Goal: Task Accomplishment & Management: Use online tool/utility

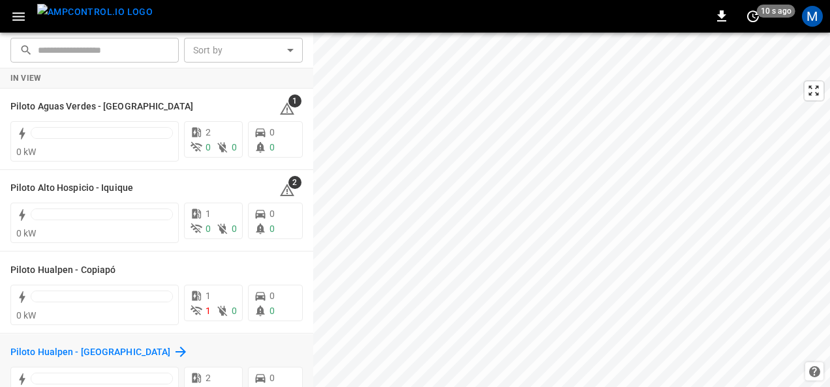
click at [104, 348] on h6 "Piloto Hualpen - [GEOGRAPHIC_DATA]" at bounding box center [90, 353] width 160 height 14
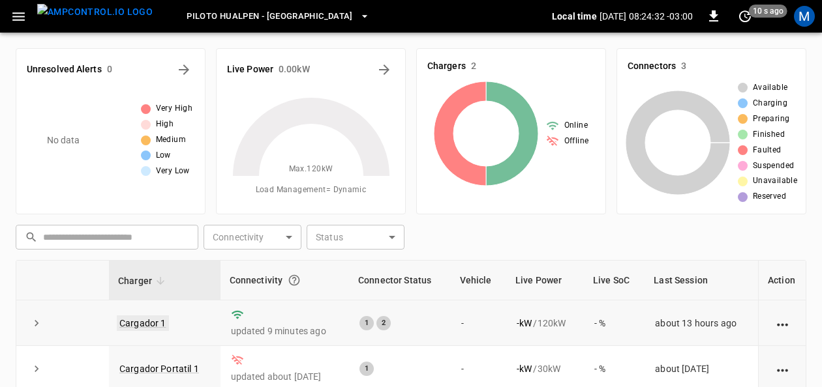
click at [153, 316] on link "Cargador 1" at bounding box center [143, 324] width 52 height 16
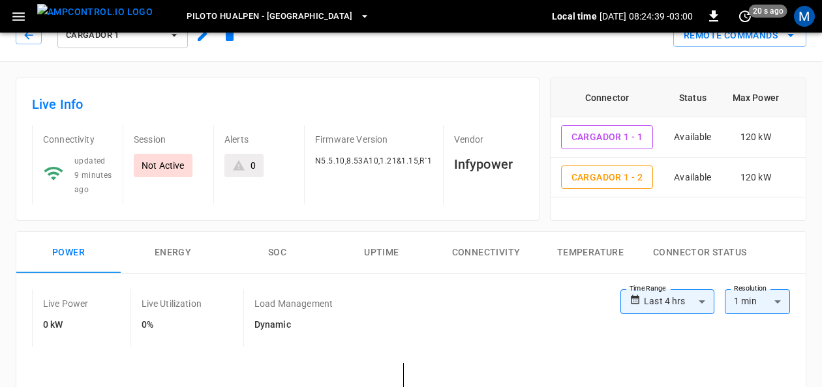
scroll to position [16, 0]
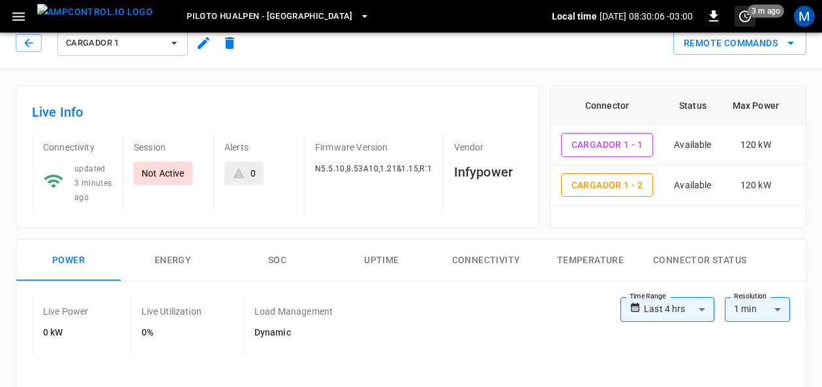
click at [742, 17] on icon "set refresh interval" at bounding box center [745, 16] width 16 height 16
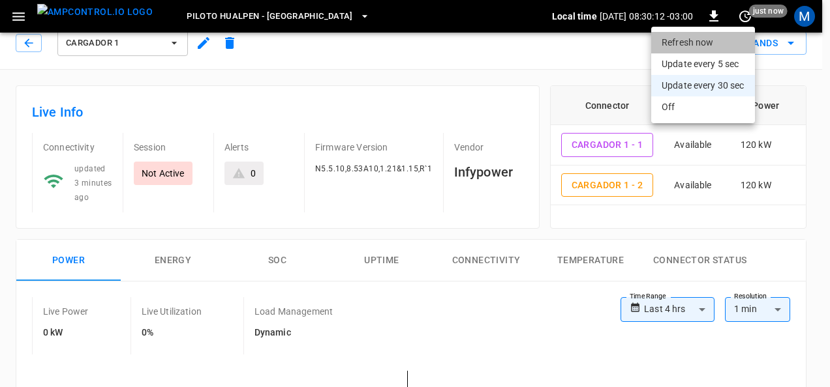
click at [668, 42] on li "Refresh now" at bounding box center [703, 43] width 104 height 22
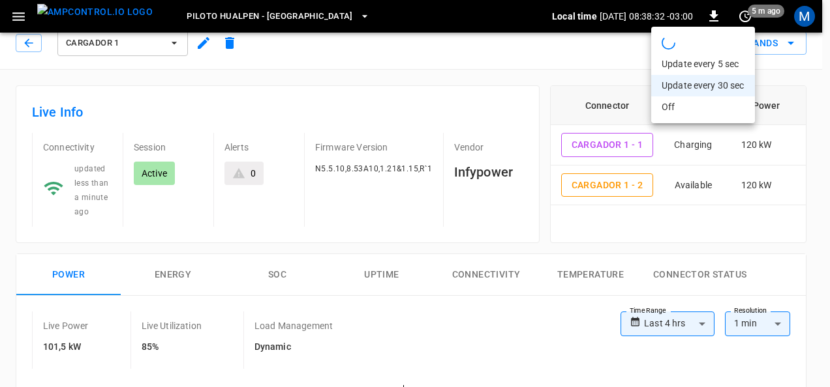
click at [275, 273] on div at bounding box center [415, 193] width 830 height 387
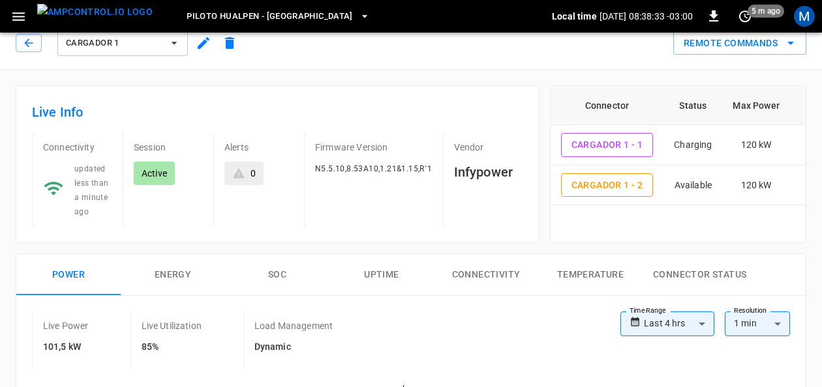
click at [275, 273] on button "SOC" at bounding box center [277, 275] width 104 height 42
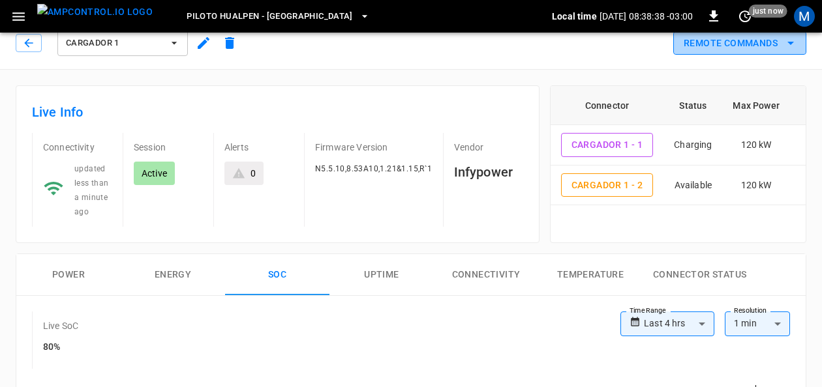
click at [800, 47] on button "Remote Commands" at bounding box center [739, 43] width 133 height 24
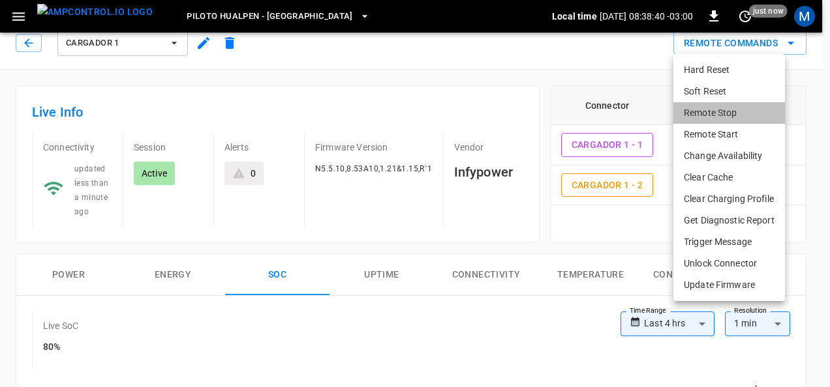
click at [708, 108] on li "Remote Stop" at bounding box center [729, 113] width 112 height 22
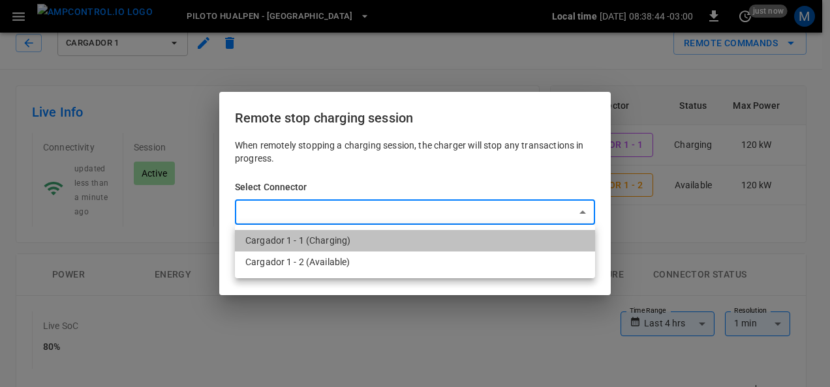
click at [406, 233] on li "Cargador 1 - 1 (Charging)" at bounding box center [415, 241] width 360 height 22
type input "**********"
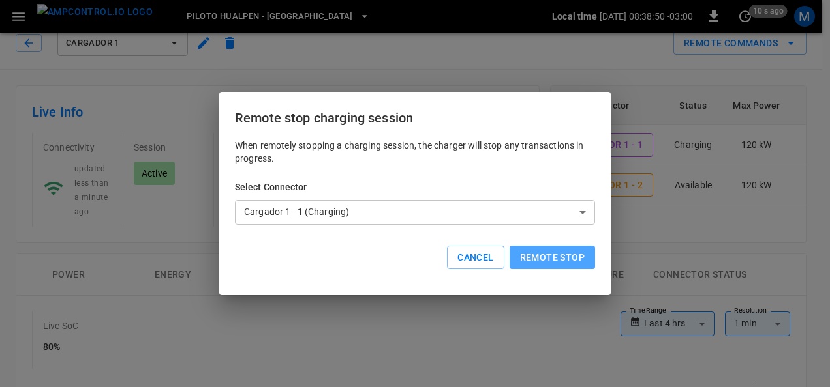
click at [568, 255] on button "Remote stop" at bounding box center [551, 258] width 85 height 24
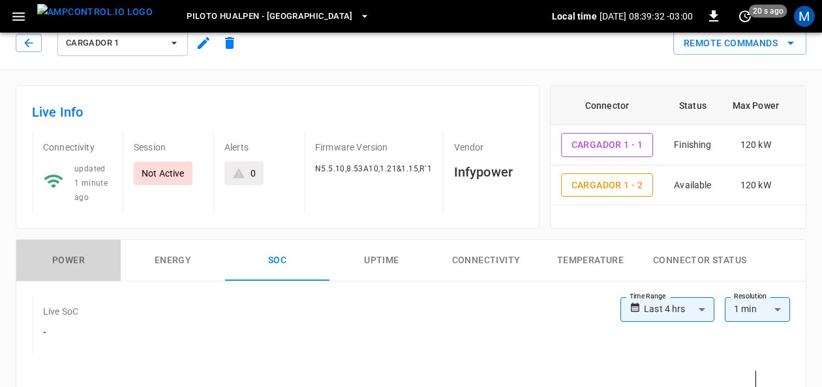
click at [60, 247] on button "Power" at bounding box center [68, 261] width 104 height 42
